Goal: Task Accomplishment & Management: Use online tool/utility

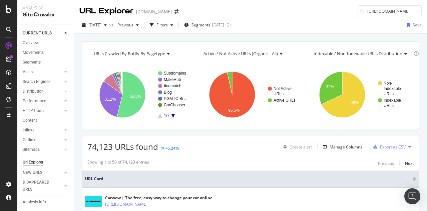
click at [7, 45] on icon at bounding box center [8, 45] width 7 height 7
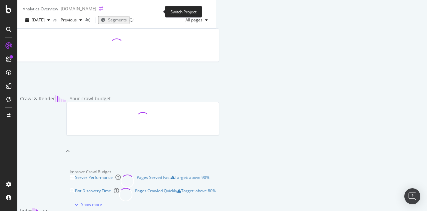
click at [103, 11] on icon "arrow-right-arrow-left" at bounding box center [101, 8] width 4 height 5
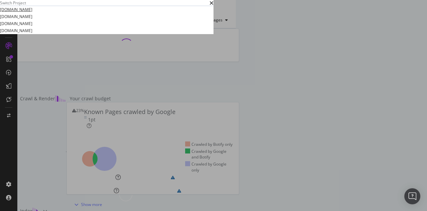
click at [32, 13] on link "[DOMAIN_NAME]" at bounding box center [16, 9] width 32 height 7
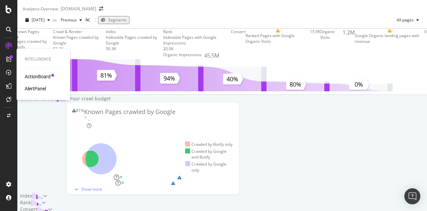
click at [39, 74] on div "ActionBoard" at bounding box center [38, 76] width 26 height 7
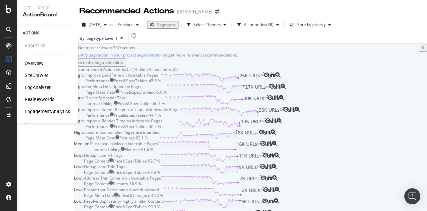
click at [36, 73] on div "SiteCrawler" at bounding box center [37, 75] width 24 height 7
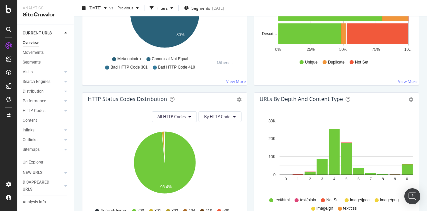
scroll to position [291, 0]
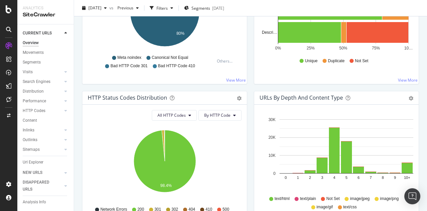
click at [161, 57] on span "Canonical Not Equal" at bounding box center [170, 58] width 36 height 6
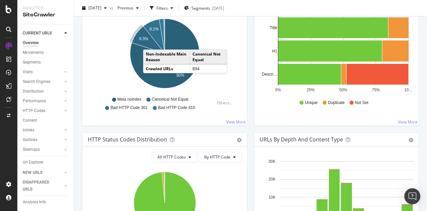
click at [150, 43] on icon "A chart." at bounding box center [148, 39] width 33 height 27
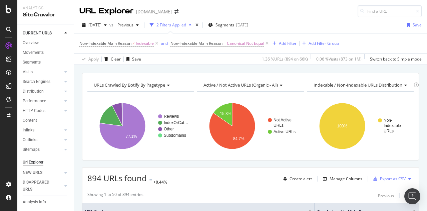
scroll to position [100, 0]
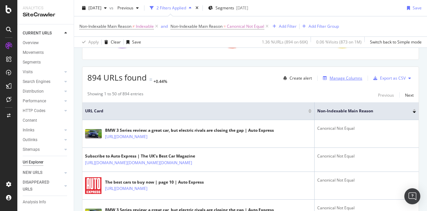
click at [349, 78] on div "Manage Columns" at bounding box center [346, 78] width 33 height 6
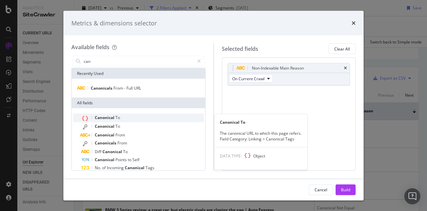
click at [132, 118] on div "Canonical To" at bounding box center [142, 117] width 123 height 9
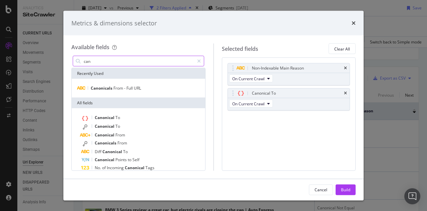
click at [123, 58] on input "can" at bounding box center [138, 61] width 111 height 10
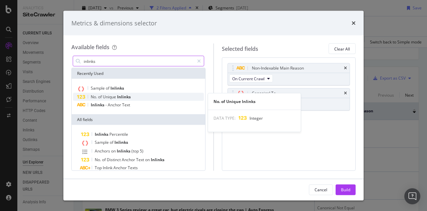
type input "inlinks"
click at [119, 98] on span "Inlinks" at bounding box center [124, 97] width 14 height 6
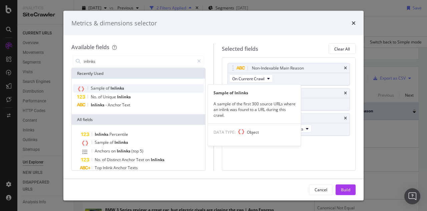
click at [119, 85] on span "Inlinks" at bounding box center [117, 88] width 14 height 6
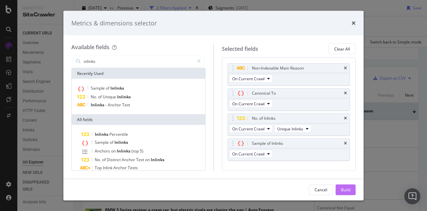
click at [343, 188] on div "Build" at bounding box center [345, 189] width 9 height 6
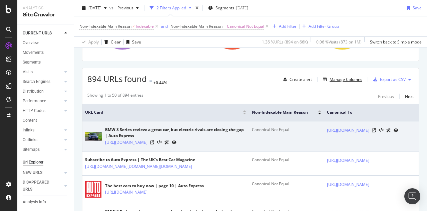
scroll to position [130, 0]
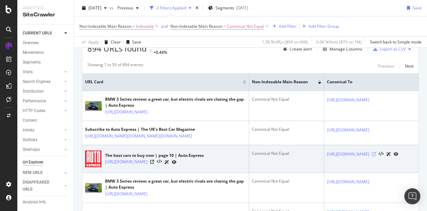
click at [376, 156] on icon at bounding box center [374, 154] width 4 height 4
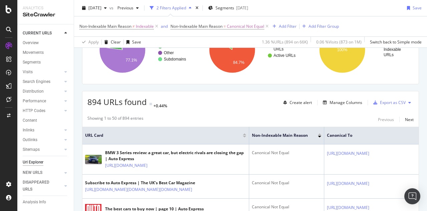
scroll to position [34, 0]
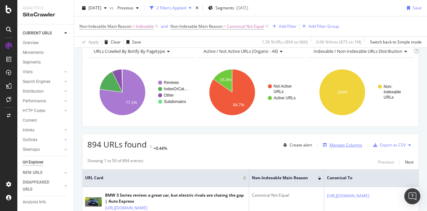
click at [348, 145] on div "Manage Columns" at bounding box center [346, 145] width 33 height 6
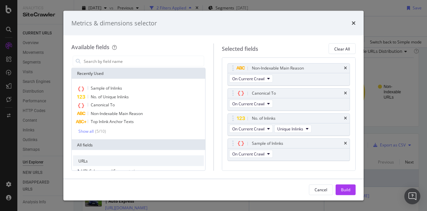
click at [351, 20] on div "Metrics & dimensions selector" at bounding box center [213, 23] width 284 height 9
click at [357, 21] on div "Metrics & dimensions selector" at bounding box center [213, 23] width 300 height 25
click at [355, 22] on icon "times" at bounding box center [354, 22] width 4 height 5
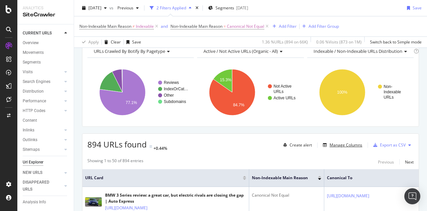
scroll to position [0, 0]
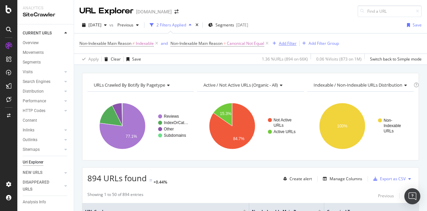
click at [292, 43] on div "Add Filter" at bounding box center [288, 43] width 18 height 6
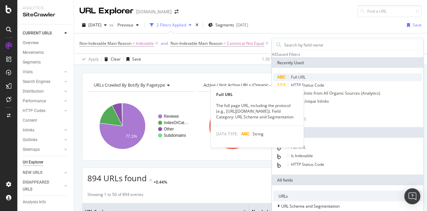
click at [306, 80] on span "Full URL" at bounding box center [298, 77] width 15 height 6
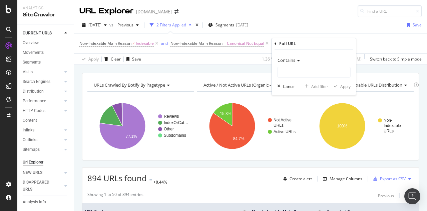
click at [294, 60] on span "Contains" at bounding box center [287, 60] width 18 height 6
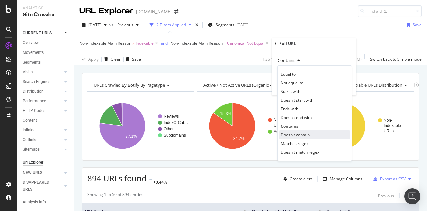
click at [301, 135] on span "Doesn't contain" at bounding box center [295, 135] width 29 height 6
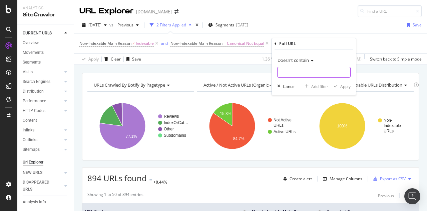
click at [293, 73] on input "text" at bounding box center [314, 72] width 73 height 11
type input "page="
click at [345, 87] on div "Apply" at bounding box center [345, 86] width 10 height 6
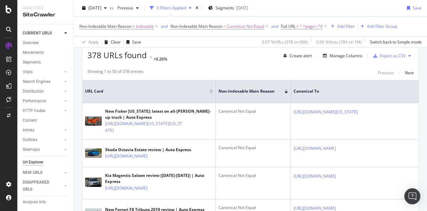
scroll to position [125, 0]
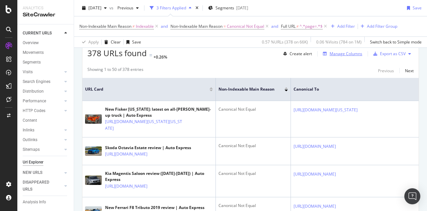
click at [346, 54] on div "Manage Columns" at bounding box center [346, 54] width 33 height 6
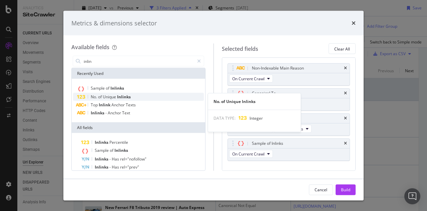
type input "inlin"
click at [151, 98] on div "No. of Unique Inlinks" at bounding box center [138, 97] width 131 height 8
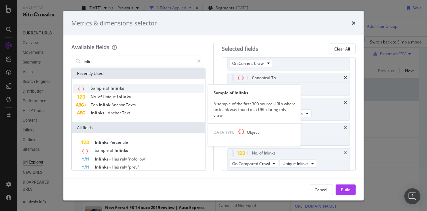
click at [152, 91] on div "Sample of Inlinks" at bounding box center [138, 88] width 131 height 9
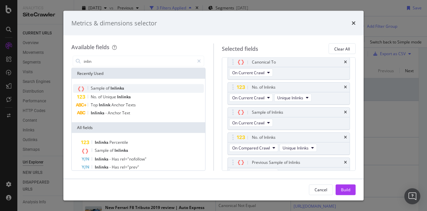
scroll to position [40, 0]
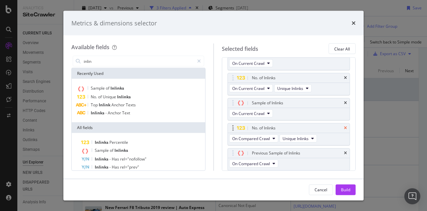
click at [344, 127] on icon "times" at bounding box center [345, 128] width 3 height 4
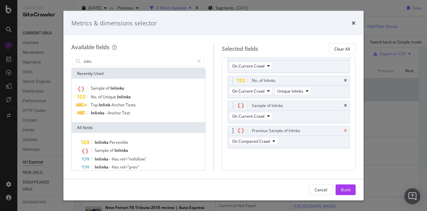
click at [346, 130] on icon "times" at bounding box center [345, 131] width 3 height 4
click at [348, 186] on div "Build" at bounding box center [345, 189] width 9 height 10
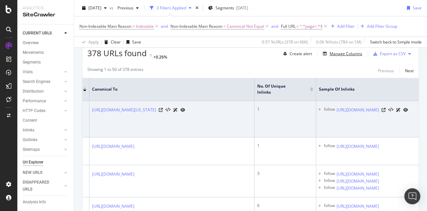
scroll to position [0, 266]
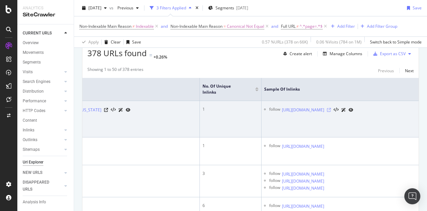
click at [331, 108] on icon at bounding box center [329, 110] width 4 height 4
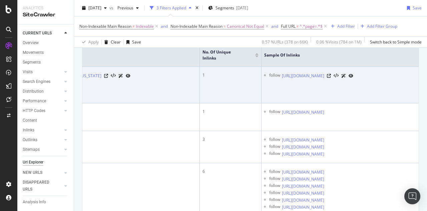
scroll to position [167, 0]
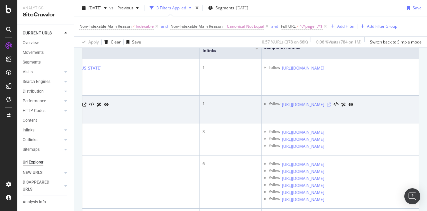
click at [331, 106] on icon at bounding box center [329, 104] width 4 height 4
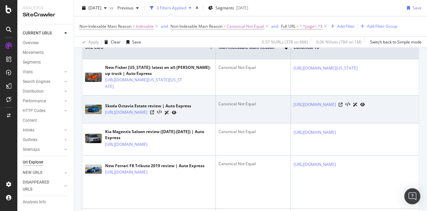
scroll to position [0, 46]
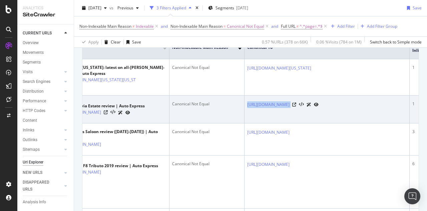
drag, startPoint x: 348, startPoint y: 112, endPoint x: 246, endPoint y: 102, distance: 101.9
click at [246, 102] on td "https://www.autoexpress.co.uk/skoda/octavia/estate" at bounding box center [327, 109] width 165 height 28
copy div "https://www.autoexpress.co.uk/skoda/octavia/estate"
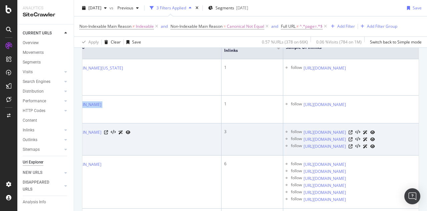
scroll to position [0, 266]
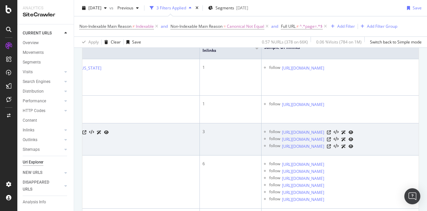
click at [122, 149] on td "https://www.autoexpress.co.uk/kia/magentis/saloon" at bounding box center [117, 139] width 165 height 32
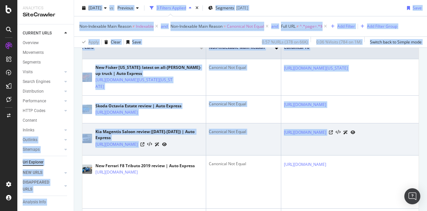
scroll to position [0, 0]
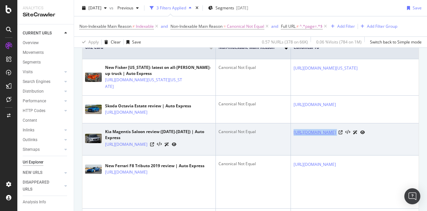
drag, startPoint x: 128, startPoint y: 148, endPoint x: 294, endPoint y: 135, distance: 166.7
click at [294, 135] on td "https://www.autoexpress.co.uk/kia/magentis/saloon" at bounding box center [373, 139] width 165 height 32
copy div "https://www.autoexpress.co.uk/kia/magentis/saloon"
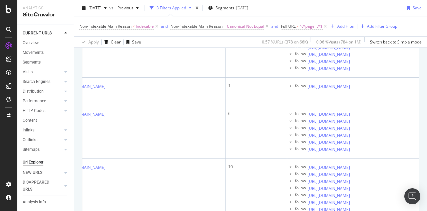
scroll to position [0, 266]
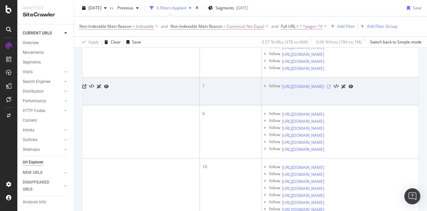
click at [331, 88] on icon at bounding box center [329, 86] width 4 height 4
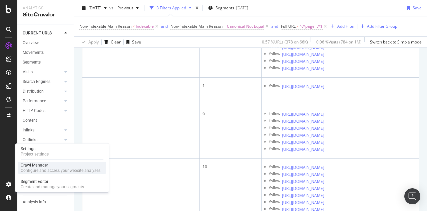
click at [37, 163] on div "Crawl Manager" at bounding box center [61, 164] width 80 height 5
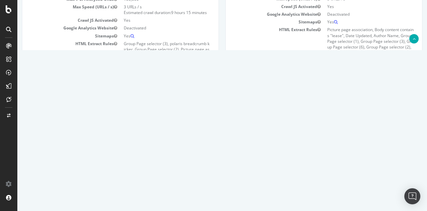
scroll to position [133, 0]
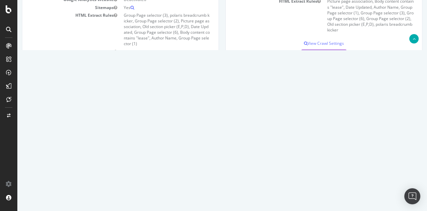
click at [324, 53] on link "Watch Live Stats" at bounding box center [323, 54] width 45 height 11
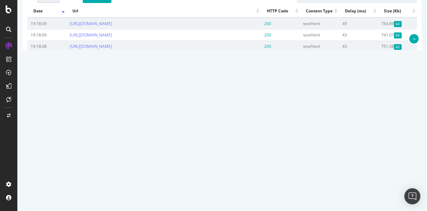
scroll to position [300, 0]
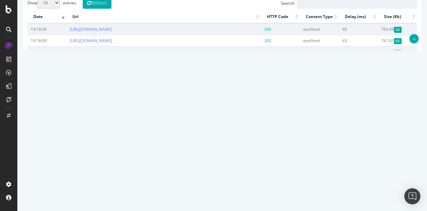
click at [331, 149] on link "2" at bounding box center [331, 144] width 11 height 10
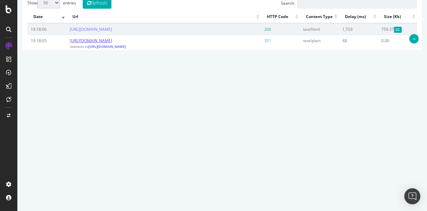
click at [112, 41] on link "https://www.autoexpress.co.uk/honda/jazz/92289/hatchback" at bounding box center [91, 41] width 42 height 6
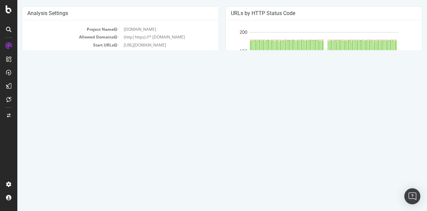
scroll to position [61, 0]
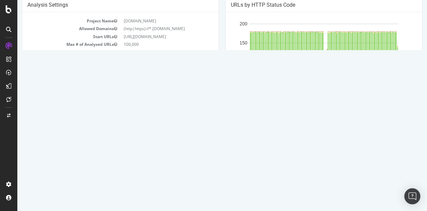
click at [125, 151] on button "Stop" at bounding box center [121, 153] width 58 height 16
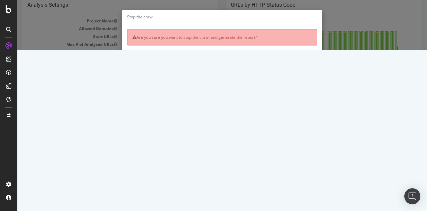
click at [234, 70] on button "Yes, I'm sure" at bounding box center [234, 72] width 35 height 11
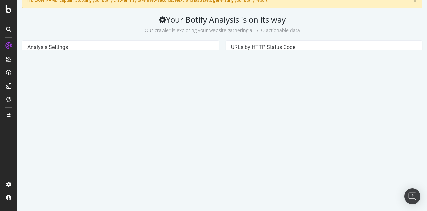
scroll to position [0, 0]
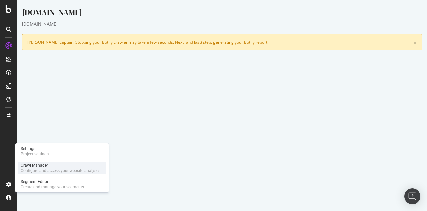
click at [35, 167] on div "Crawl Manager" at bounding box center [61, 164] width 80 height 5
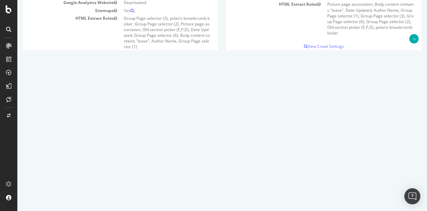
scroll to position [141, 0]
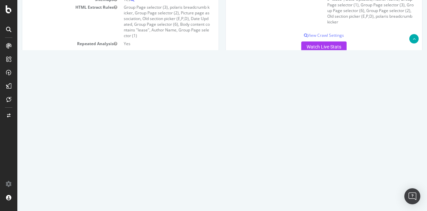
click at [398, 129] on td "Add name Delete analysis" at bounding box center [404, 129] width 26 height 15
click at [400, 129] on icon at bounding box center [398, 129] width 4 height 5
click at [377, 151] on link "Delete analysis" at bounding box center [373, 148] width 53 height 9
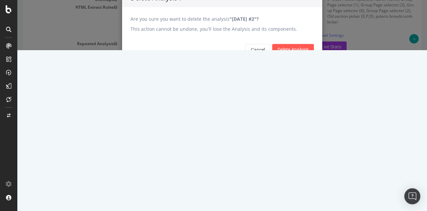
click at [298, 63] on div "Cancel Delete Analysis" at bounding box center [222, 49] width 200 height 27
click at [296, 55] on input "Delete Analysis" at bounding box center [293, 49] width 42 height 11
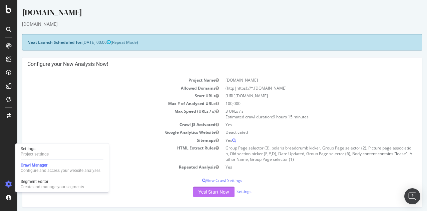
click at [210, 195] on button "Yes! Start Now" at bounding box center [213, 191] width 41 height 11
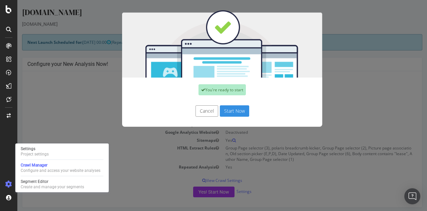
click at [232, 112] on button "Start Now" at bounding box center [234, 110] width 29 height 11
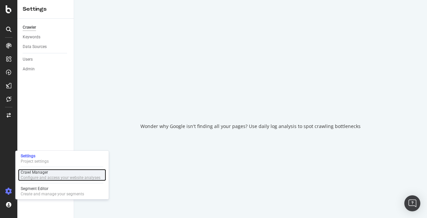
click at [41, 177] on div "Configure and access your website analyses" at bounding box center [61, 177] width 80 height 5
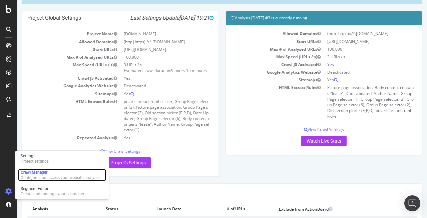
scroll to position [46, 0]
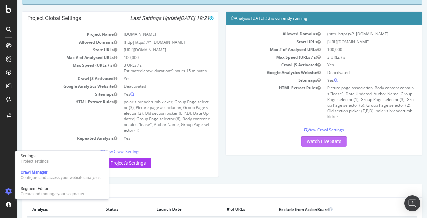
click at [312, 145] on link "Watch Live Stats" at bounding box center [323, 141] width 45 height 11
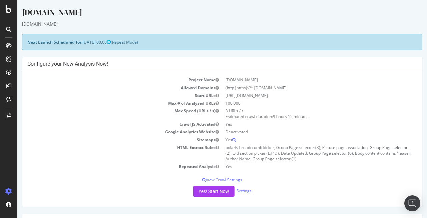
click at [228, 179] on p "View Crawl Settings" at bounding box center [222, 180] width 390 height 6
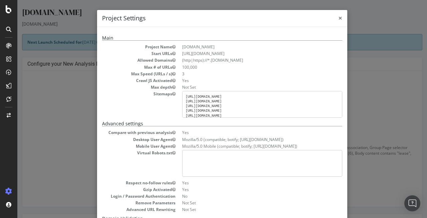
click at [341, 19] on span "×" at bounding box center [340, 17] width 4 height 9
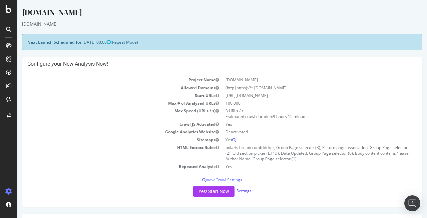
click at [246, 193] on link "Settings" at bounding box center [244, 192] width 15 height 6
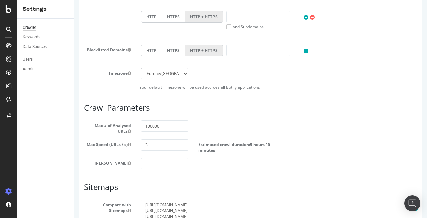
scroll to position [279, 0]
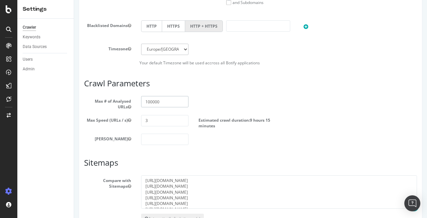
drag, startPoint x: 162, startPoint y: 102, endPoint x: 144, endPoint y: 102, distance: 18.4
click at [144, 102] on input "100000" at bounding box center [164, 101] width 47 height 11
click at [228, 107] on div "Max # of Analysed URLs 80000" at bounding box center [250, 103] width 343 height 14
click at [149, 101] on input "80000" at bounding box center [164, 101] width 47 height 11
type input "70000"
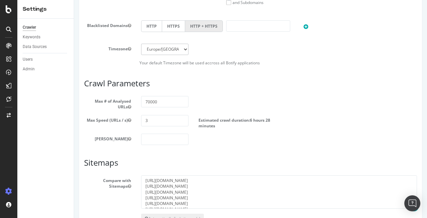
click at [239, 95] on article "Crawl Parameters Max # of Analysed URLs 70000 Max Speed (URLs / s) 3 Estimated …" at bounding box center [250, 112] width 333 height 66
click at [170, 105] on input "70000" at bounding box center [164, 101] width 47 height 11
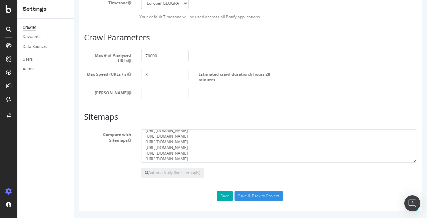
scroll to position [17, 0]
drag, startPoint x: 233, startPoint y: 135, endPoint x: 110, endPoint y: 134, distance: 122.8
click at [110, 134] on div "Compare with Sitemaps https://www.autoexpress.co.uk/sitemaps/gallery.xml https:…" at bounding box center [250, 146] width 343 height 33
click at [246, 140] on textarea "https://www.autoexpress.co.uk/sitemaps/gallery.xml https://www.autoexpress.co.u…" at bounding box center [279, 146] width 276 height 33
paste textarea "https://www.autoexpress.co.uk/sitemaps/news.xml"
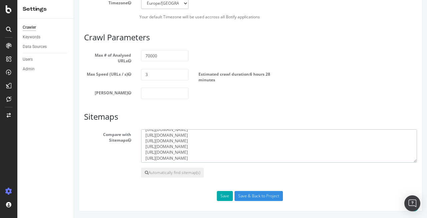
scroll to position [28, 0]
type textarea "https://www.autoexpress.co.uk/sitemaps/gallery.xml https://www.autoexpress.co.u…"
click at [224, 197] on button "Save" at bounding box center [225, 196] width 16 height 10
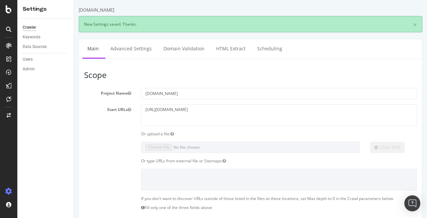
scroll to position [0, 0]
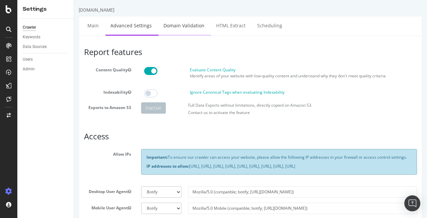
click at [179, 20] on link "Domain Validation" at bounding box center [184, 25] width 51 height 18
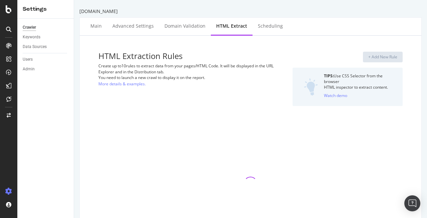
select select "exist"
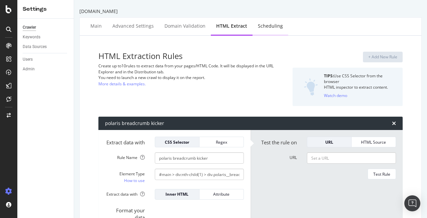
click at [262, 24] on div "Scheduling" at bounding box center [270, 26] width 25 height 7
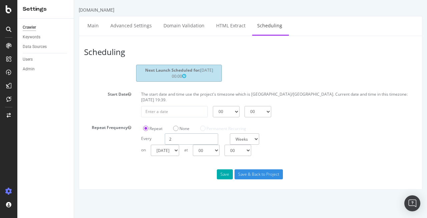
click at [181, 134] on input "2" at bounding box center [191, 139] width 53 height 11
type input "1"
click at [246, 134] on select "Day Week Month" at bounding box center [243, 139] width 27 height 11
click at [188, 134] on input "1" at bounding box center [191, 139] width 53 height 11
click at [184, 135] on input "1" at bounding box center [191, 139] width 53 height 11
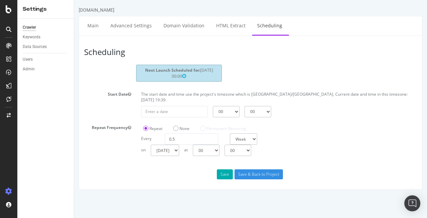
click at [175, 173] on div "Save Save & Back to Project" at bounding box center [250, 175] width 343 height 10
click at [179, 145] on select "Sunday Monday Tuesday Wednesday Thursday Friday Saturday" at bounding box center [165, 150] width 28 height 11
click at [181, 134] on input "0.5" at bounding box center [191, 139] width 53 height 11
type input "0"
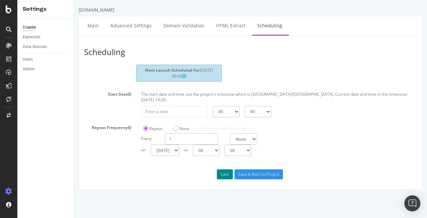
type input "1"
click at [222, 170] on button "Save" at bounding box center [225, 175] width 16 height 10
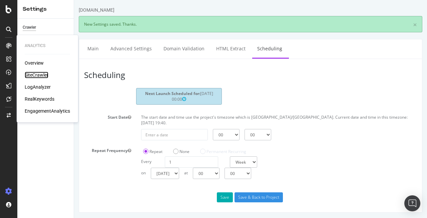
click at [33, 74] on div "SiteCrawler" at bounding box center [37, 75] width 24 height 7
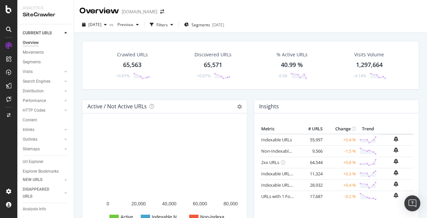
scroll to position [165, 0]
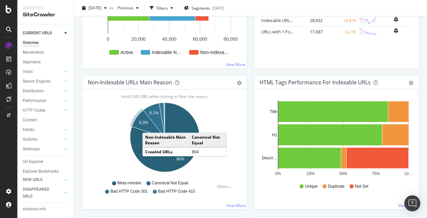
click at [149, 126] on icon "A chart." at bounding box center [148, 123] width 33 height 27
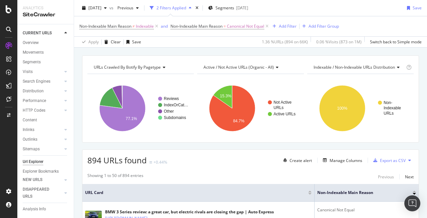
scroll to position [18, 0]
click at [340, 162] on div "Manage Columns" at bounding box center [346, 161] width 33 height 6
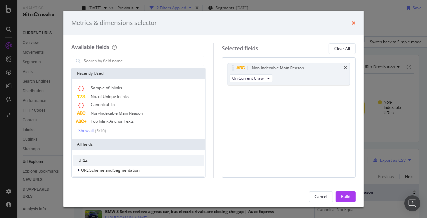
click at [353, 22] on icon "times" at bounding box center [354, 22] width 4 height 5
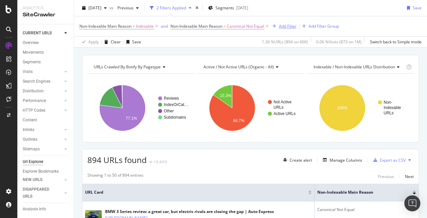
click at [289, 25] on div "Add Filter" at bounding box center [288, 26] width 18 height 6
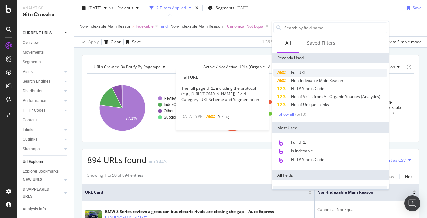
click at [309, 74] on div "Full URL" at bounding box center [330, 73] width 114 height 8
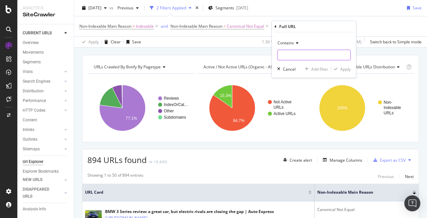
click at [291, 56] on input "text" at bounding box center [314, 55] width 73 height 11
type input "page="
click at [344, 69] on div "Apply" at bounding box center [345, 69] width 10 height 6
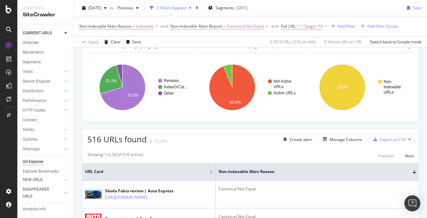
scroll to position [49, 0]
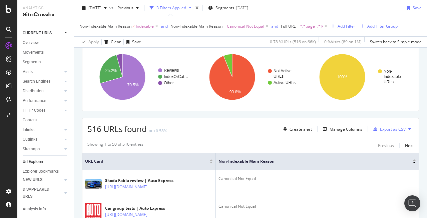
click at [308, 27] on span "^.*page=.*$" at bounding box center [311, 26] width 23 height 9
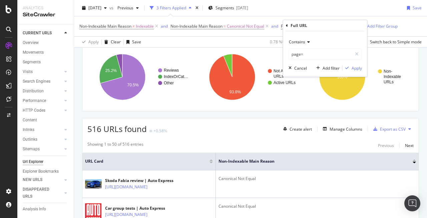
click at [299, 41] on span "Contains" at bounding box center [297, 42] width 16 height 6
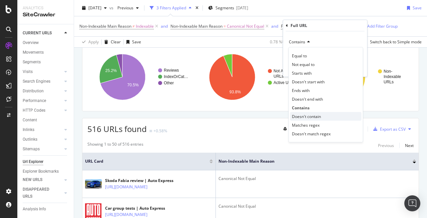
click at [314, 118] on span "Doesn't contain" at bounding box center [306, 117] width 29 height 6
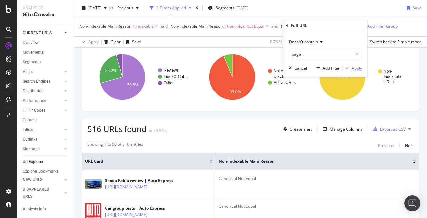
click at [356, 68] on div "Apply" at bounding box center [357, 68] width 10 height 6
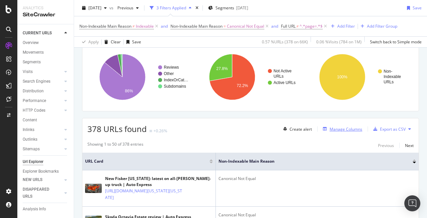
click at [343, 129] on div "Manage Columns" at bounding box center [346, 130] width 33 height 6
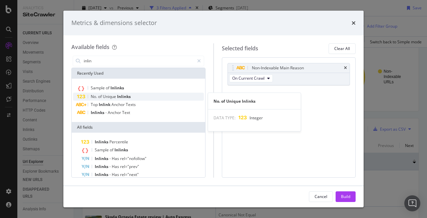
type input "inlin"
click at [116, 95] on span "Unique" at bounding box center [110, 97] width 14 height 6
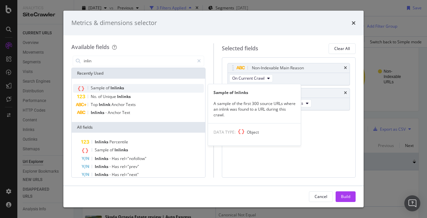
click at [119, 86] on span "Inlinks" at bounding box center [117, 88] width 14 height 6
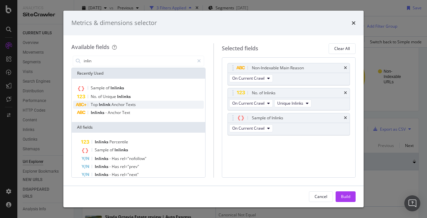
click at [118, 104] on span "Anchor" at bounding box center [118, 105] width 14 height 6
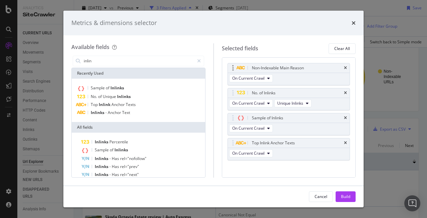
click at [348, 67] on div "Non-Indexable Main Reason" at bounding box center [289, 67] width 122 height 9
click at [346, 67] on icon "times" at bounding box center [345, 68] width 3 height 4
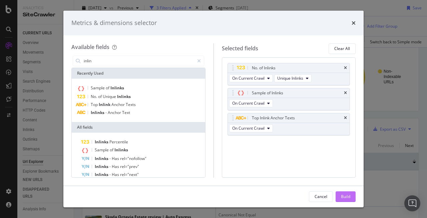
click at [343, 194] on div "Build" at bounding box center [345, 197] width 9 height 6
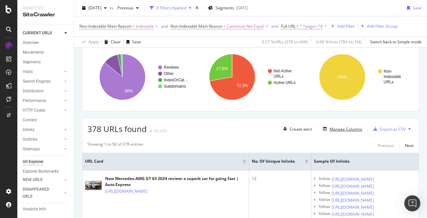
scroll to position [155, 0]
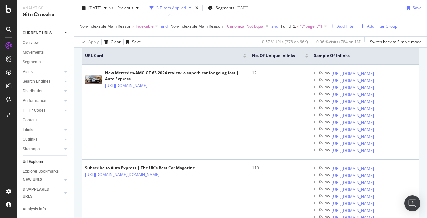
click at [306, 54] on div at bounding box center [306, 55] width 3 height 2
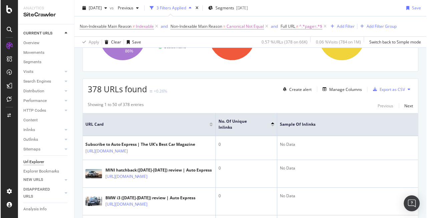
scroll to position [129, 0]
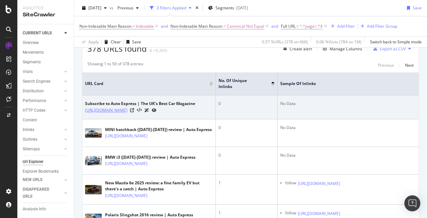
click at [128, 111] on link "https://subscribe.autoexpress.co.uk/?utm_source=AEX_brand_site&utm_medium=refer…" at bounding box center [106, 110] width 42 height 7
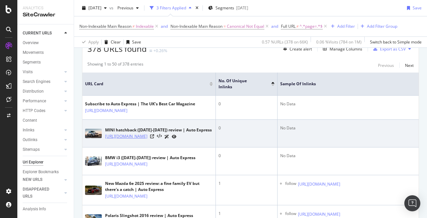
click at [144, 140] on link "[URL][DOMAIN_NAME]" at bounding box center [126, 136] width 42 height 7
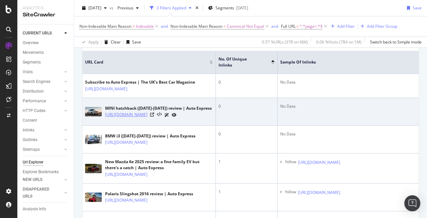
scroll to position [152, 0]
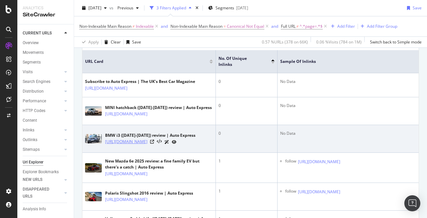
drag, startPoint x: 150, startPoint y: 160, endPoint x: 165, endPoint y: 152, distance: 17.1
click at [165, 152] on td "BMW i3 (2013-2022) review | Auto Express https://www.autoexpress.co.uk/bmw/i3/6…" at bounding box center [149, 139] width 134 height 28
copy link "bmw/i3/66486/hatchback"
click at [148, 145] on link "https://www.autoexpress.co.uk/bmw/i3/66486/hatchback" at bounding box center [126, 141] width 42 height 7
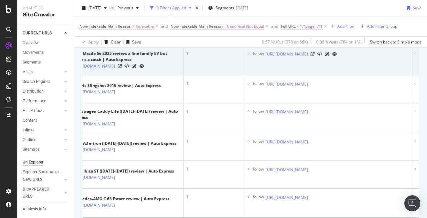
scroll to position [0, 83]
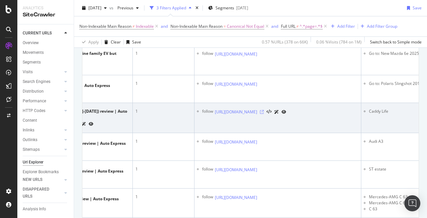
click at [264, 114] on icon at bounding box center [262, 112] width 4 height 4
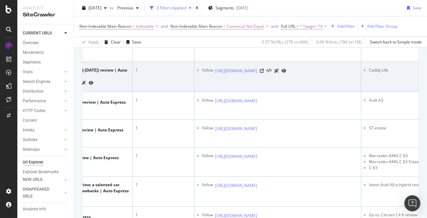
scroll to position [299, 0]
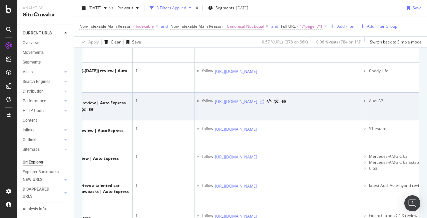
click at [264, 103] on icon at bounding box center [262, 101] width 4 height 4
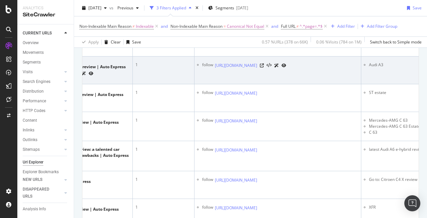
scroll to position [350, 0]
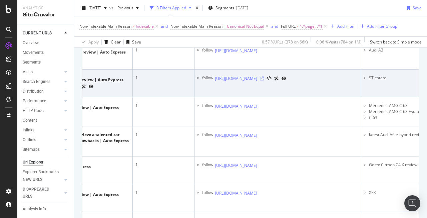
click at [264, 80] on icon at bounding box center [262, 78] width 4 height 4
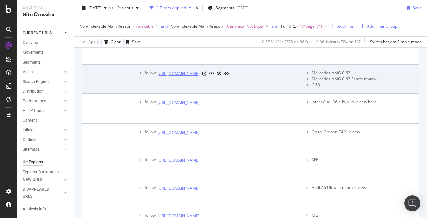
scroll to position [0, 175]
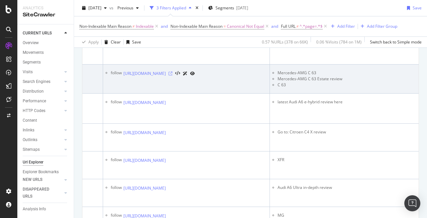
click at [173, 75] on icon at bounding box center [171, 73] width 4 height 4
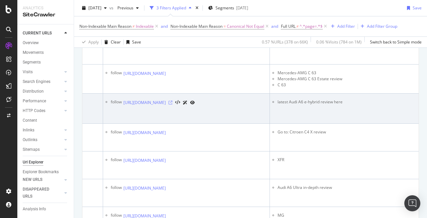
click at [173, 104] on icon at bounding box center [171, 102] width 4 height 4
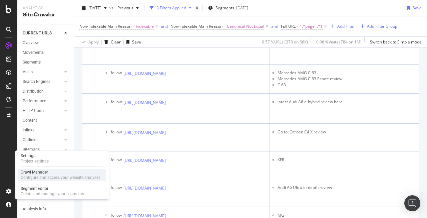
click at [50, 173] on div "Crawl Manager" at bounding box center [61, 171] width 80 height 5
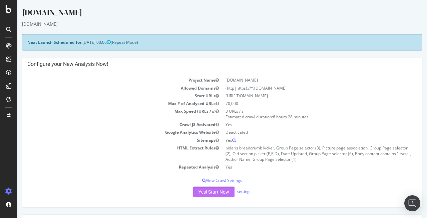
click at [207, 194] on button "Yes! Start Now" at bounding box center [213, 191] width 41 height 11
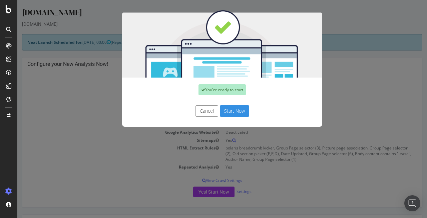
click at [237, 114] on button "Start Now" at bounding box center [234, 110] width 29 height 11
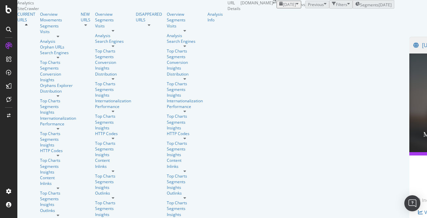
scroll to position [62, 0]
drag, startPoint x: 140, startPoint y: 135, endPoint x: 101, endPoint y: 124, distance: 40.6
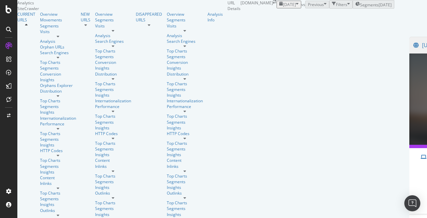
copy link "[URL][DOMAIN_NAME][PERSON_NAME]"
